Goal: Task Accomplishment & Management: Manage account settings

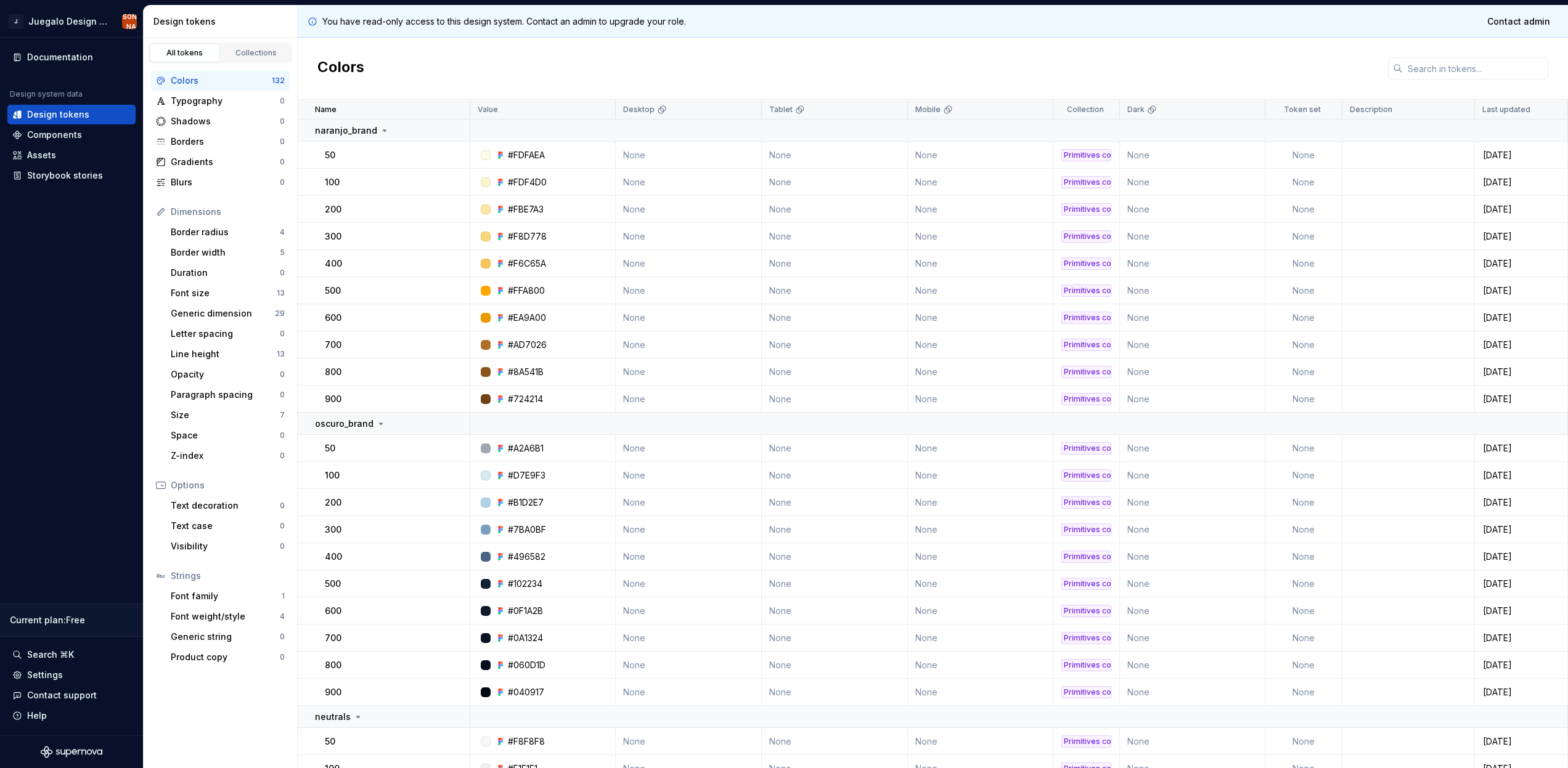
click at [504, 51] on div "Colors" at bounding box center [933, 69] width 1270 height 62
drag, startPoint x: 794, startPoint y: 109, endPoint x: 753, endPoint y: 107, distance: 41.0
click at [753, 107] on tr "Name Value Desktop Tablet Mobile Collection Dark Token set Description Last upd…" at bounding box center [933, 110] width 1270 height 20
click at [722, 82] on div "Colors" at bounding box center [933, 69] width 1270 height 62
click at [281, 45] on link "Collections" at bounding box center [256, 53] width 70 height 18
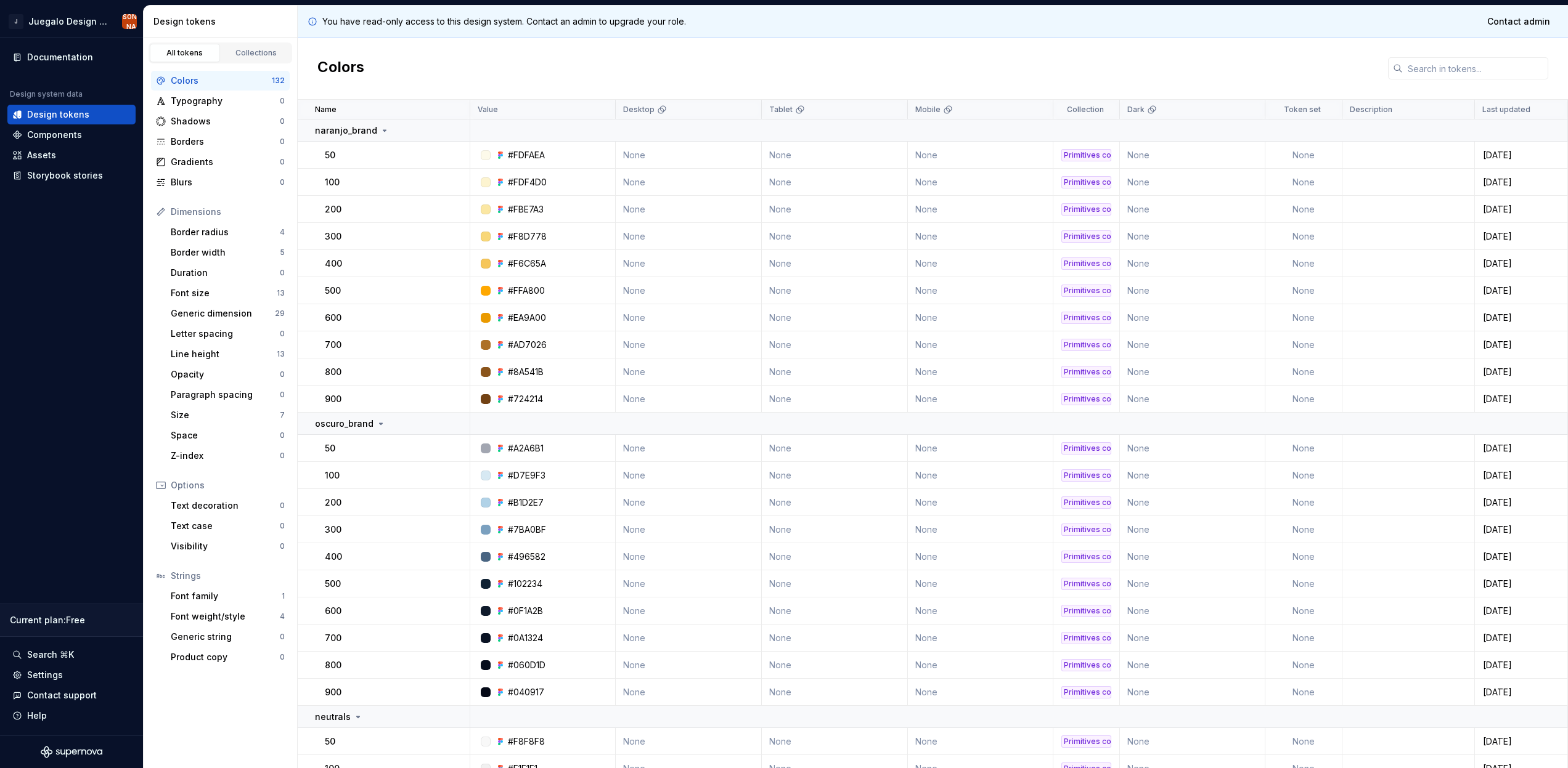
click at [172, 49] on div "All tokens" at bounding box center [185, 53] width 61 height 10
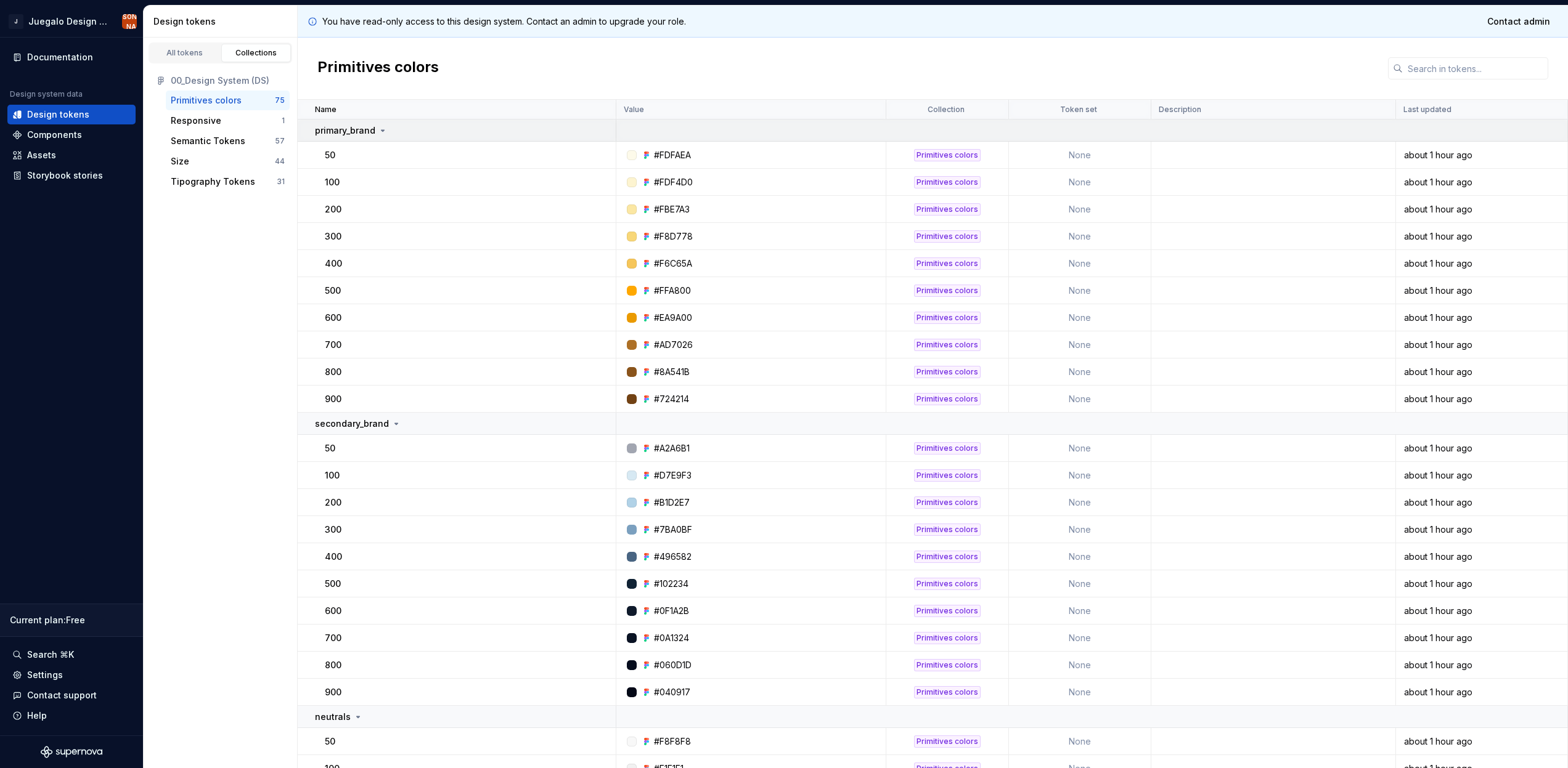
click at [394, 135] on div "primary_brand" at bounding box center [464, 131] width 300 height 12
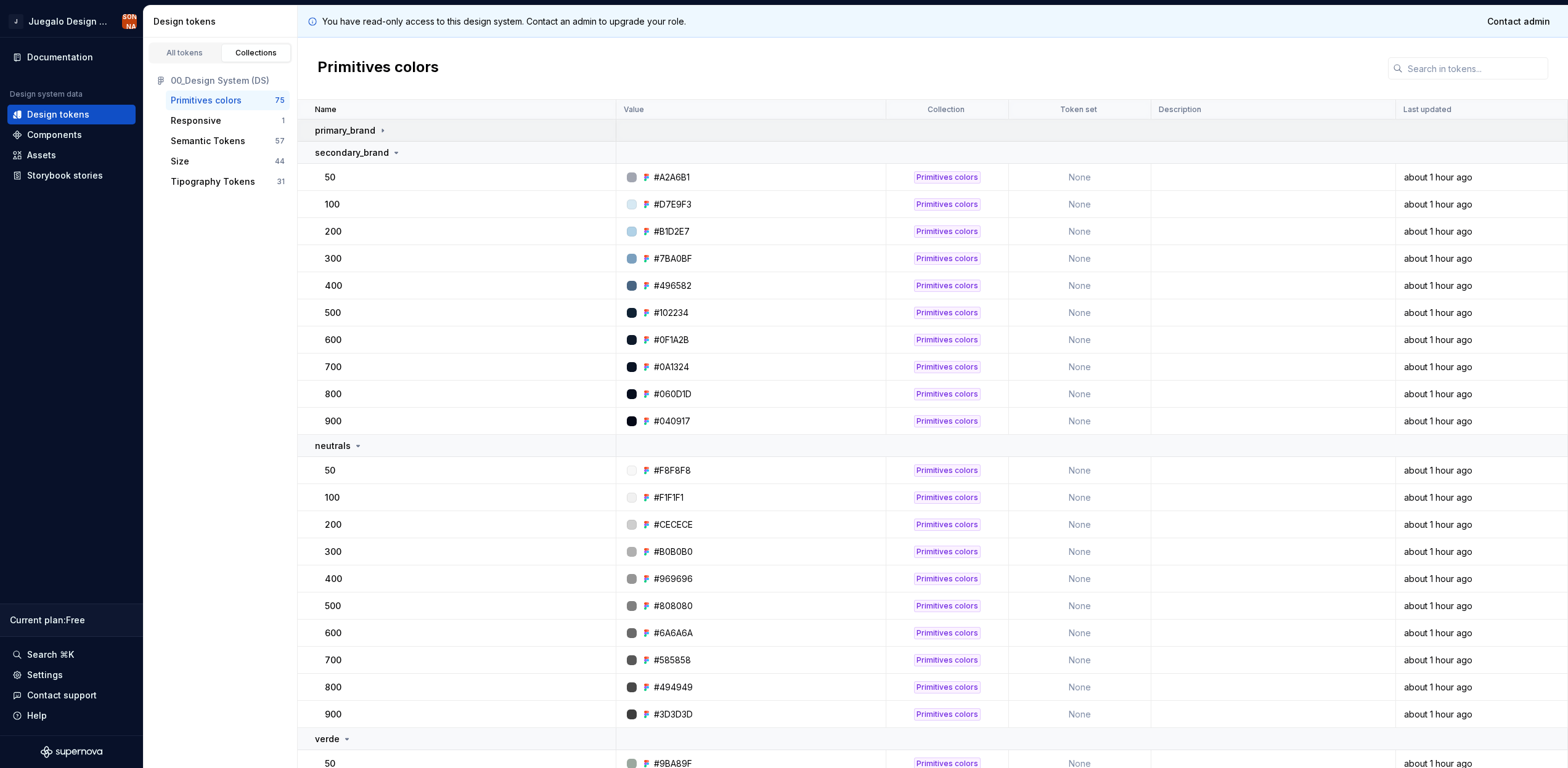
click at [388, 130] on div "primary_brand" at bounding box center [464, 131] width 300 height 12
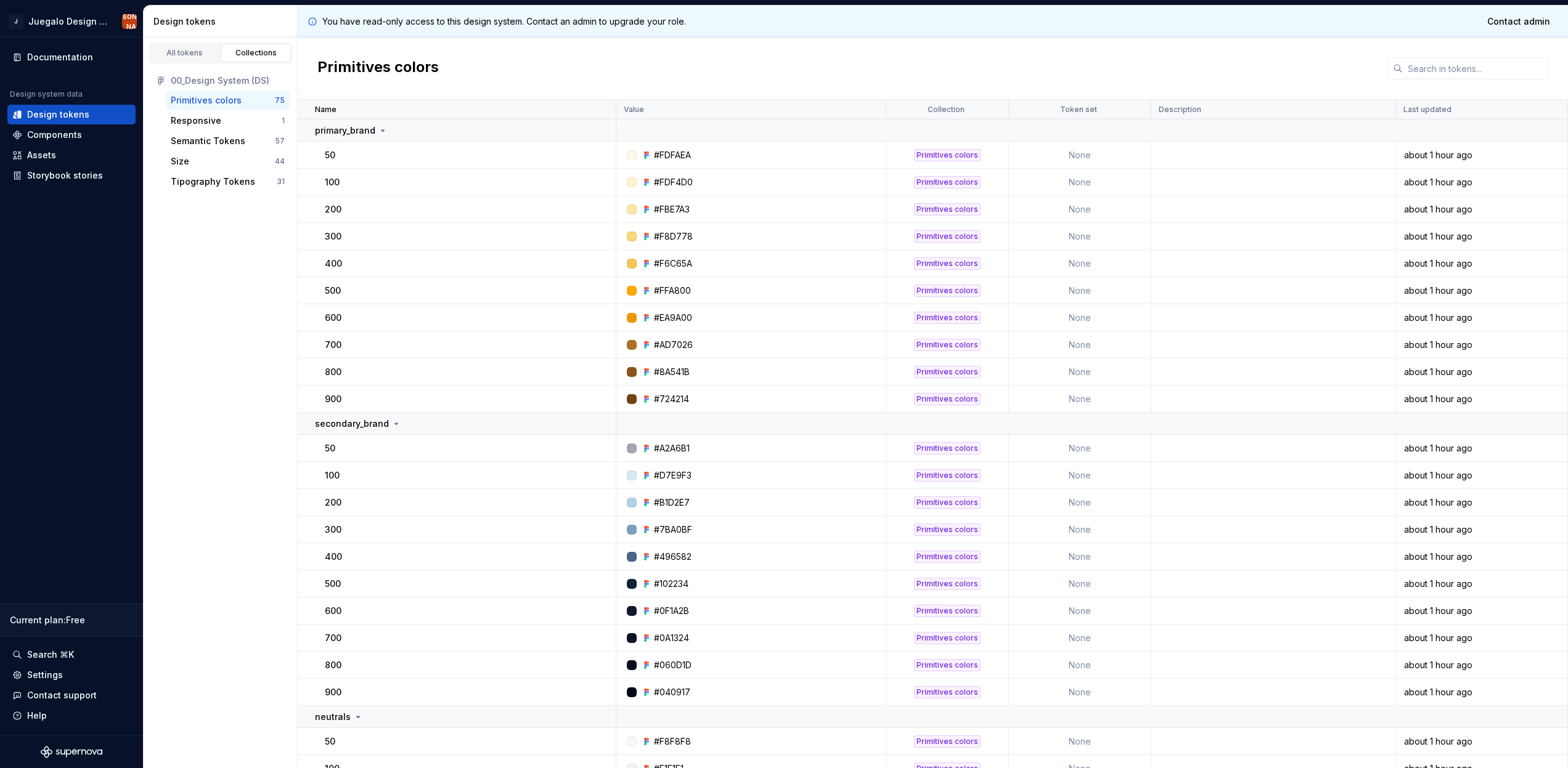
click at [1551, 72] on div "Primitives colors" at bounding box center [933, 69] width 1270 height 62
click at [1541, 70] on input "text" at bounding box center [1475, 68] width 145 height 22
click at [1253, 56] on div "Primitives colors" at bounding box center [933, 69] width 1270 height 62
click at [211, 48] on link "All tokens" at bounding box center [185, 53] width 70 height 18
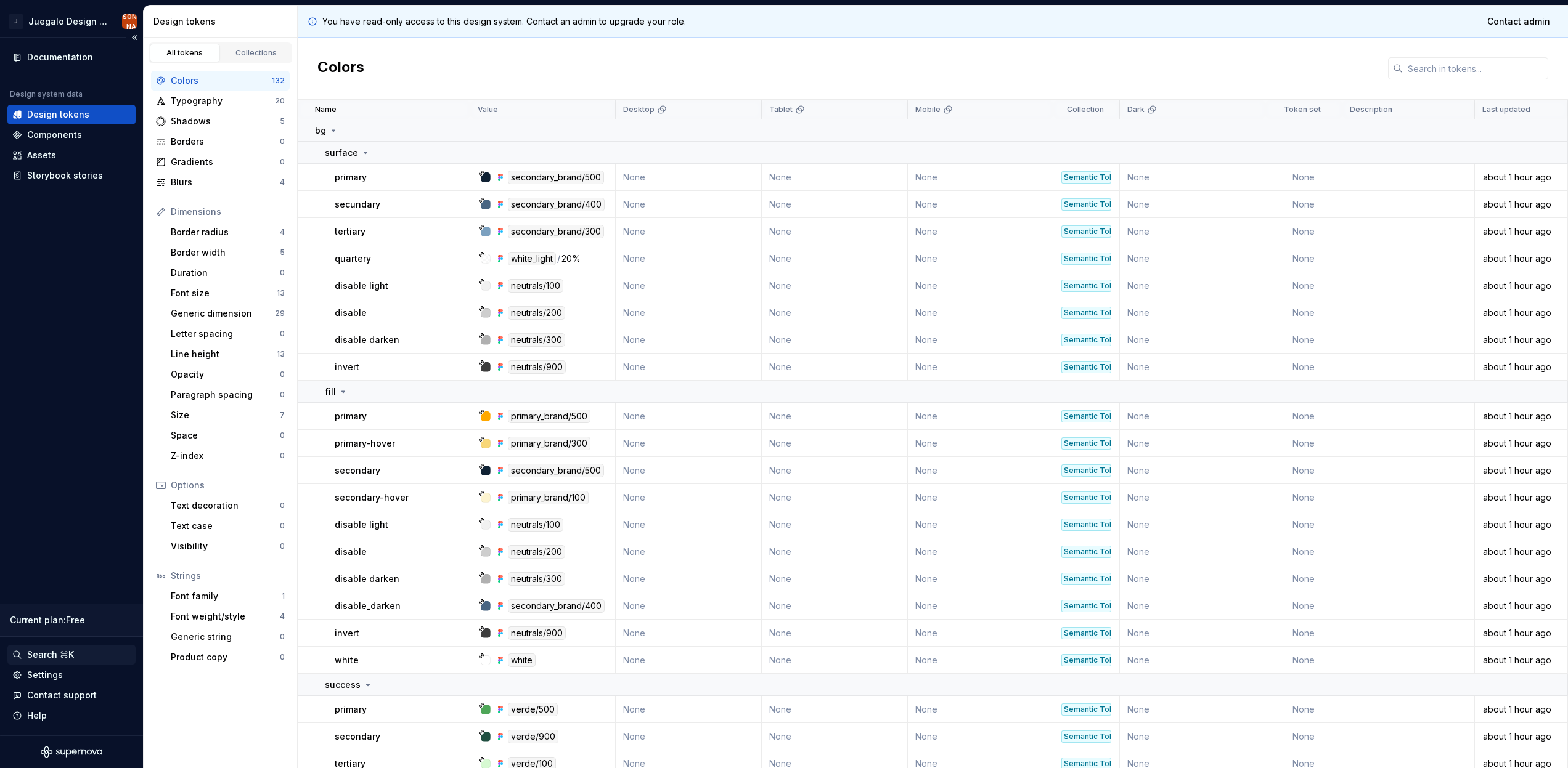
click at [92, 661] on div "Search ⌘K" at bounding box center [71, 655] width 128 height 20
click at [88, 672] on div "Settings" at bounding box center [71, 675] width 118 height 12
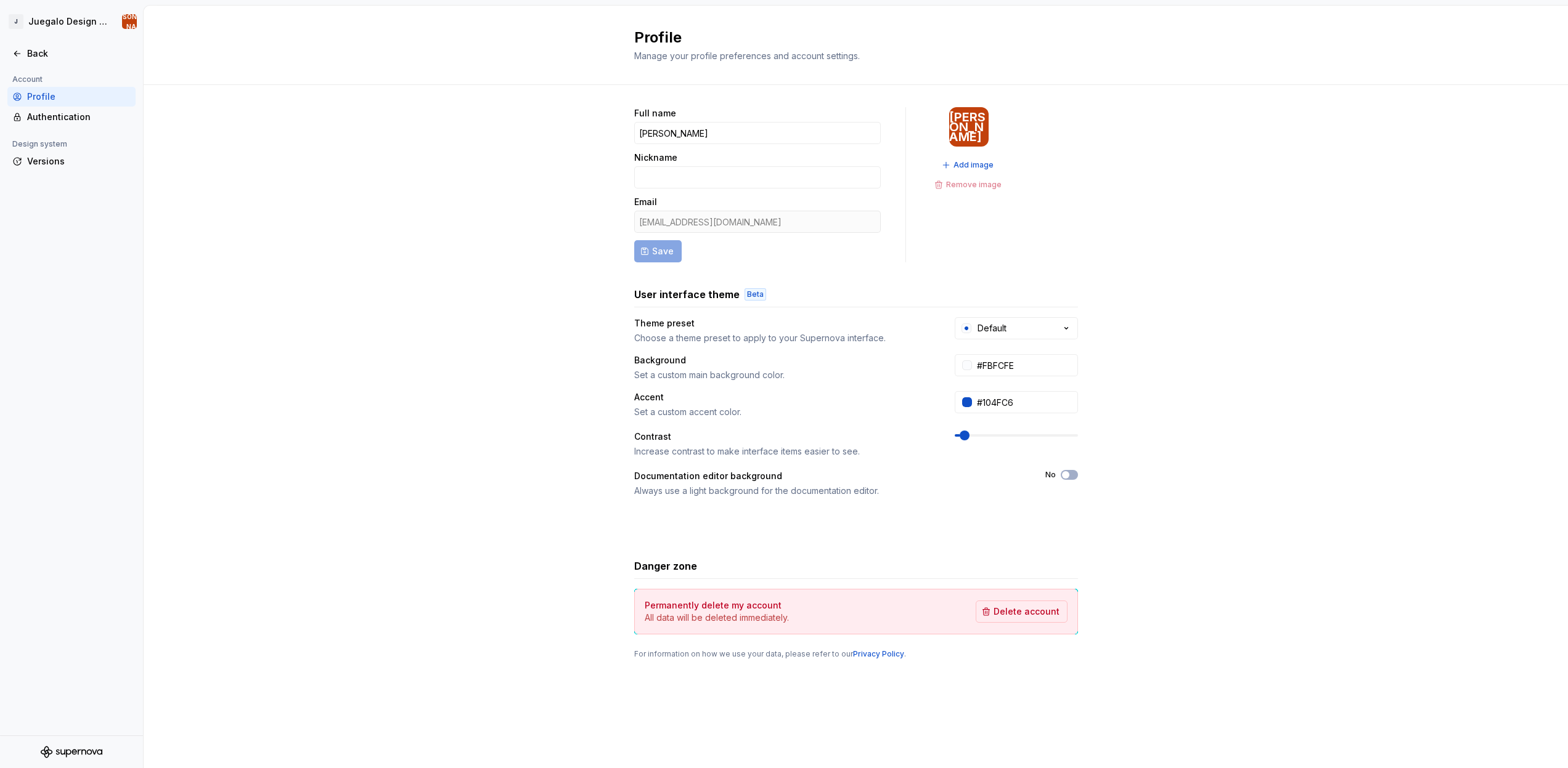
click at [425, 420] on div "Full name [PERSON_NAME] Nickname Email [EMAIL_ADDRESS][DOMAIN_NAME] Save JA Add…" at bounding box center [855, 395] width 1424 height 621
click at [479, 215] on div "Full name [PERSON_NAME] Nickname Email [EMAIL_ADDRESS][DOMAIN_NAME] Save JA Add…" at bounding box center [855, 395] width 1424 height 621
click at [477, 212] on div "Full name [PERSON_NAME] Nickname Email [EMAIL_ADDRESS][DOMAIN_NAME] Save JA Add…" at bounding box center [855, 395] width 1424 height 621
click at [703, 181] on input "Nickname" at bounding box center [757, 177] width 247 height 22
click at [493, 147] on div "Full name [PERSON_NAME] Nickname Email [EMAIL_ADDRESS][DOMAIN_NAME] Save JA Add…" at bounding box center [855, 395] width 1424 height 621
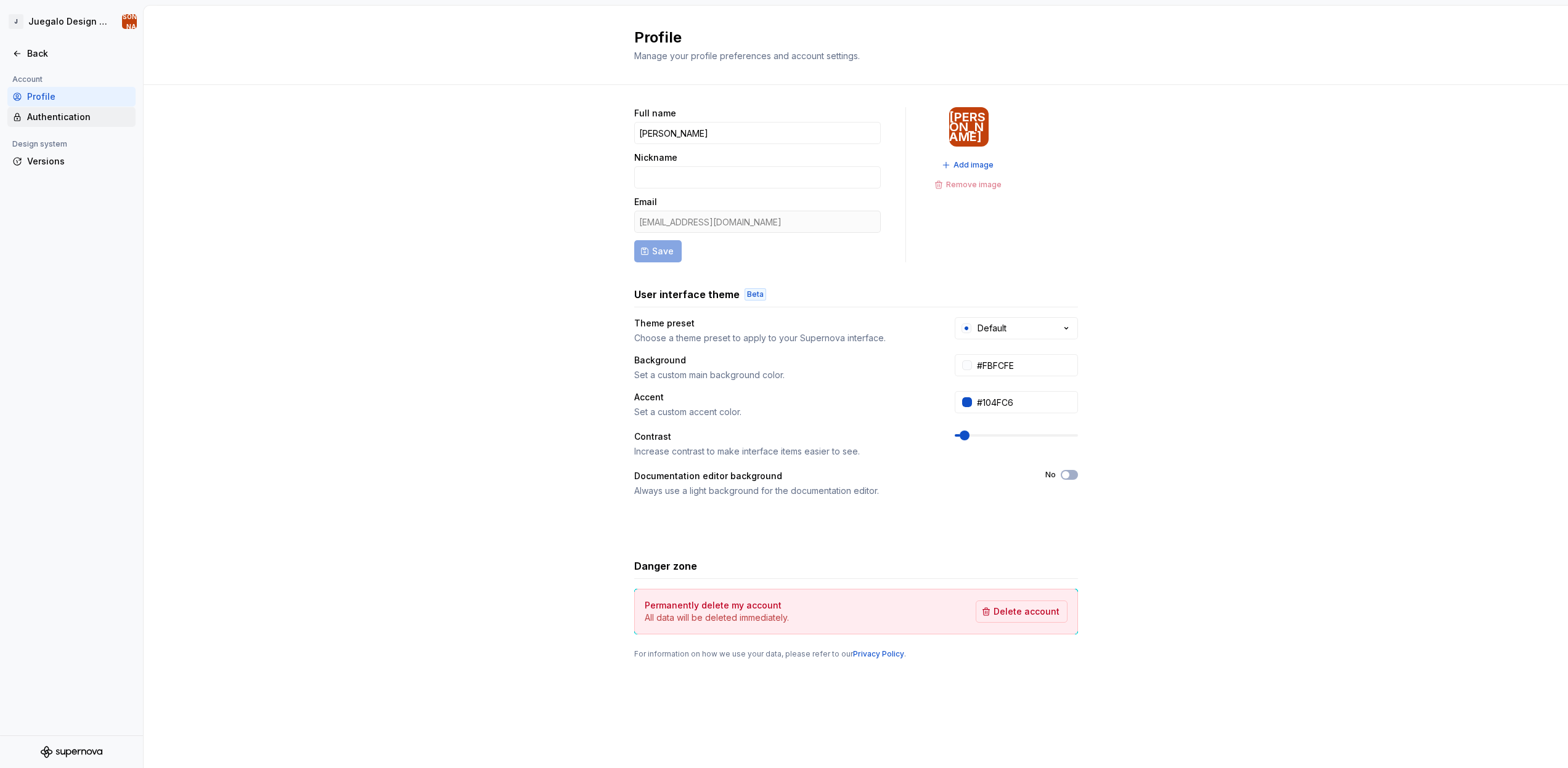
click at [34, 118] on div "Authentication" at bounding box center [79, 117] width 104 height 12
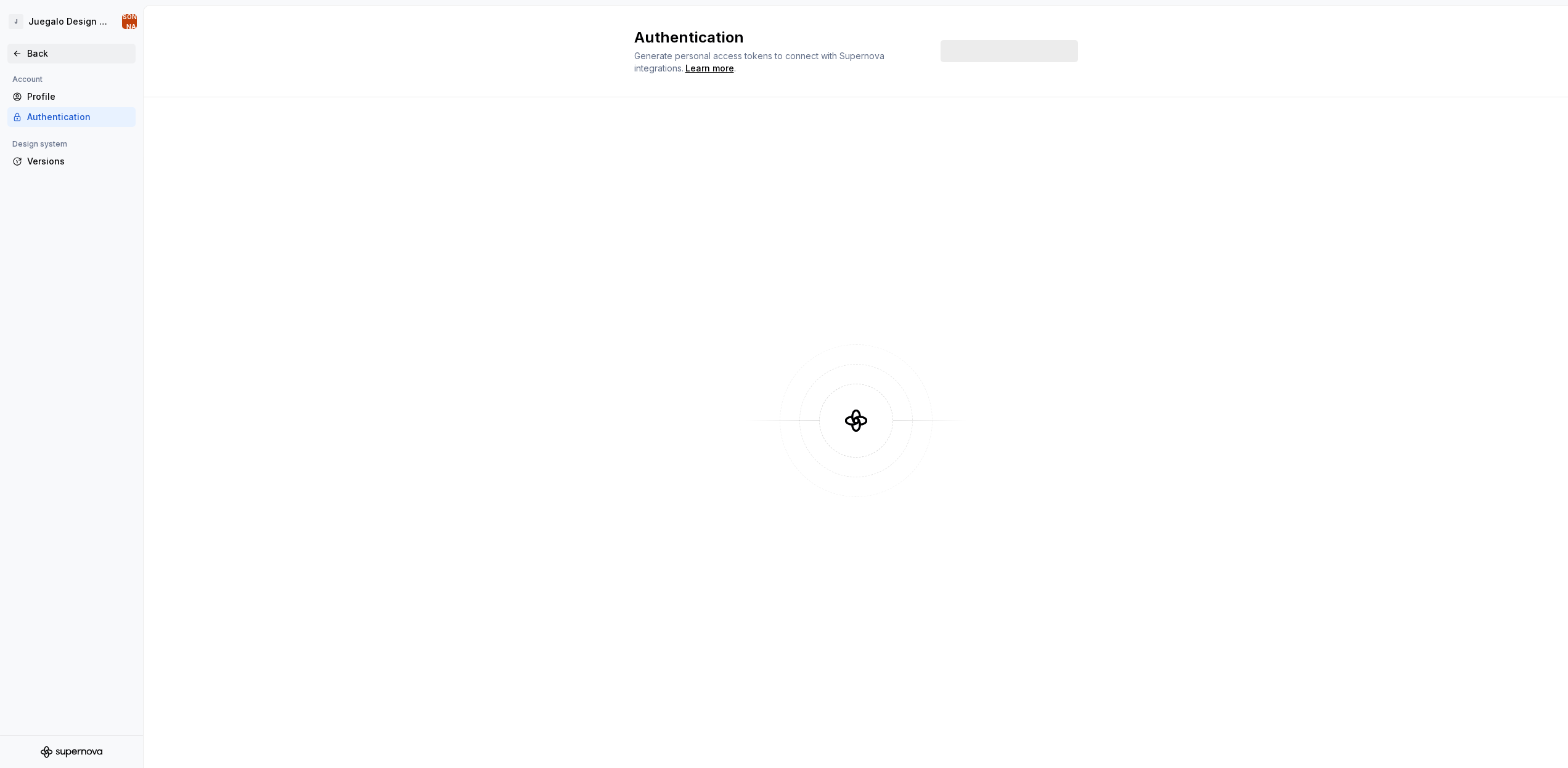
click at [42, 55] on div "Back" at bounding box center [79, 54] width 104 height 12
